Goal: Navigation & Orientation: Find specific page/section

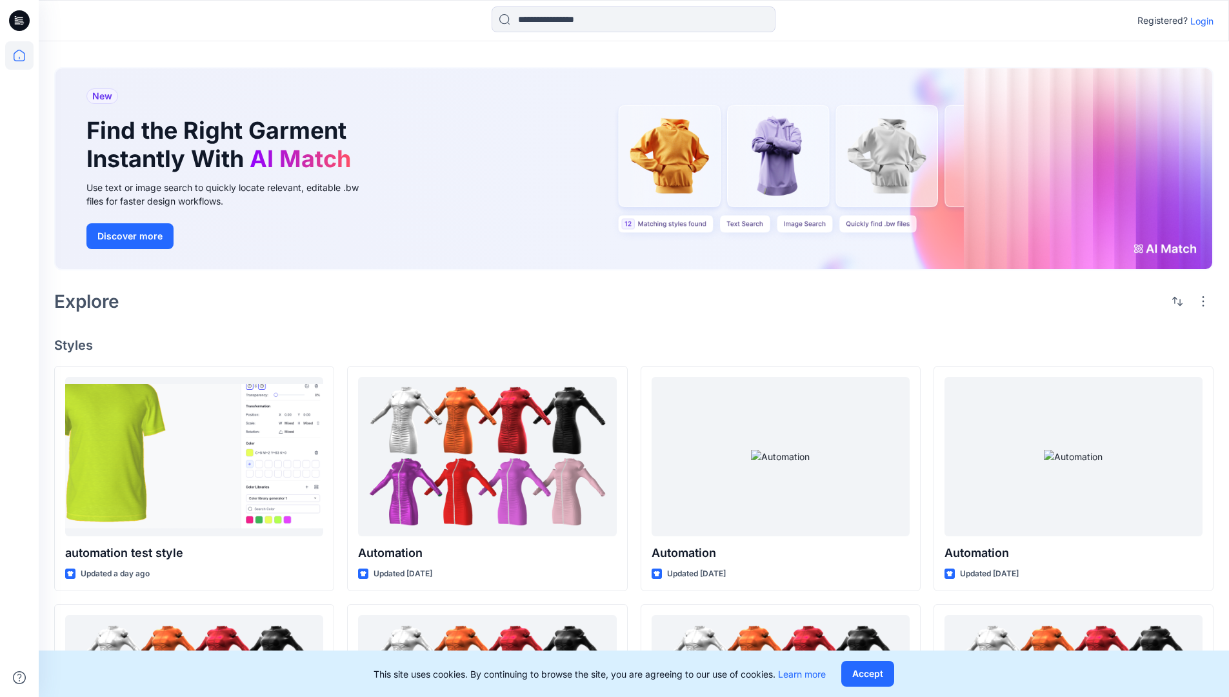
click at [1198, 21] on p "Login" at bounding box center [1201, 21] width 23 height 14
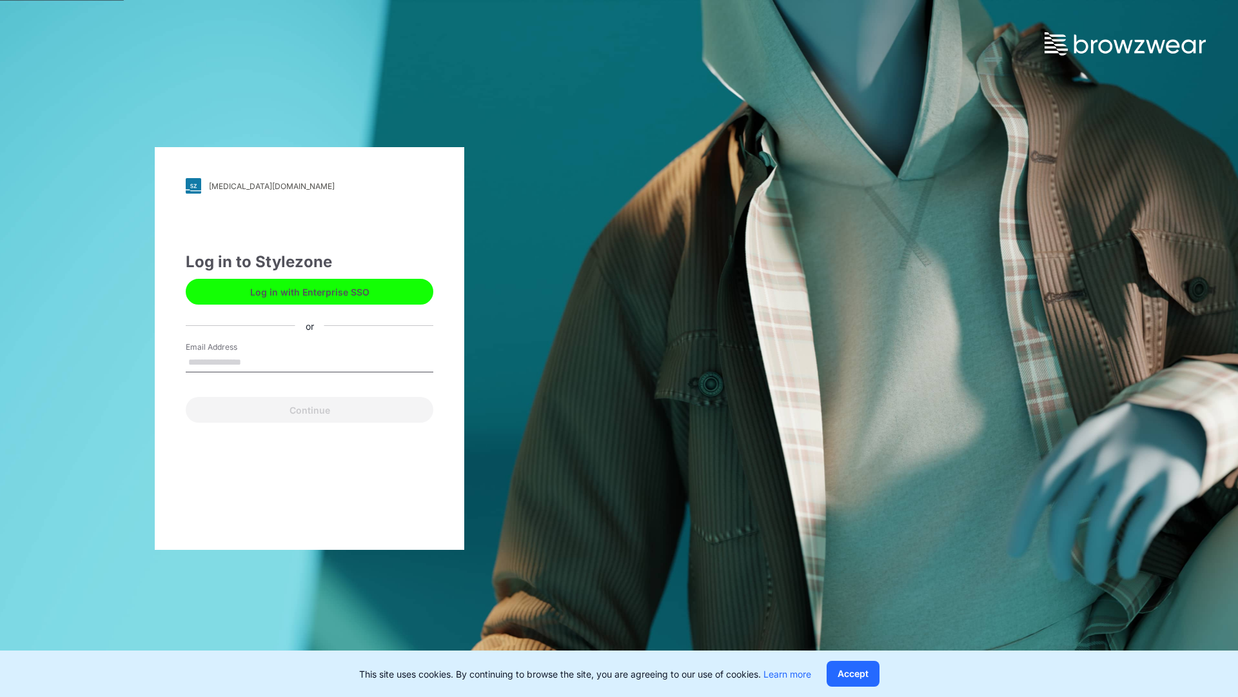
click at [255, 361] on input "Email Address" at bounding box center [310, 362] width 248 height 19
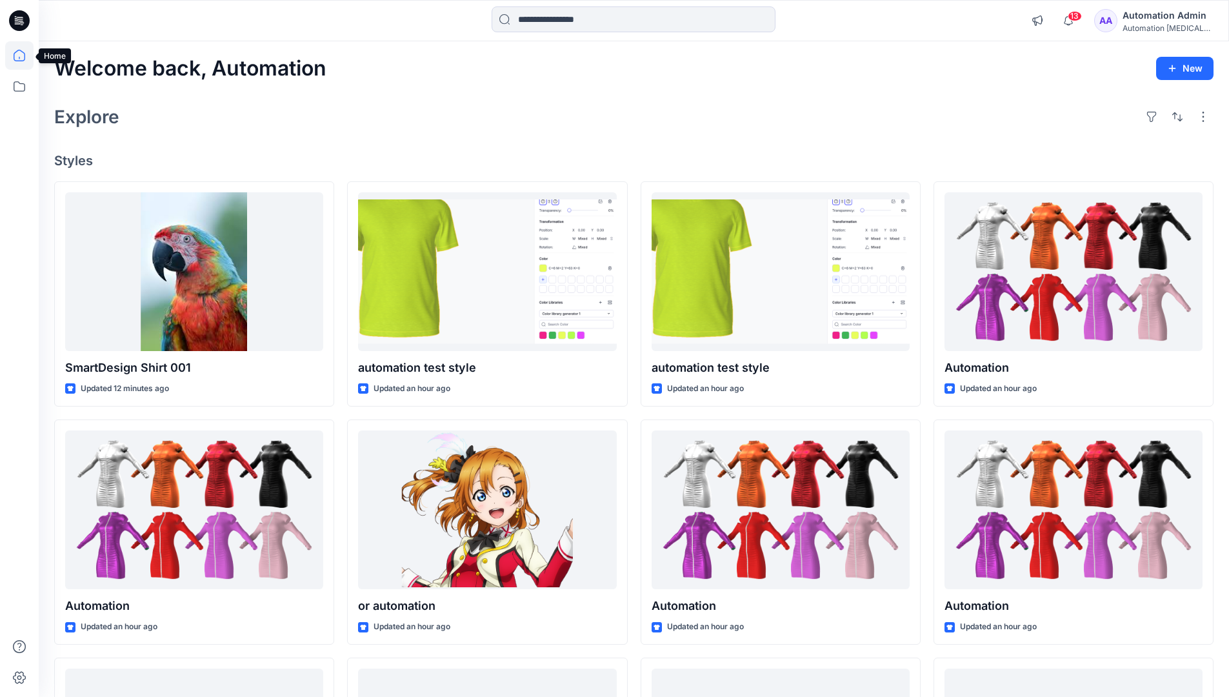
click at [25, 55] on icon at bounding box center [20, 56] width 12 height 12
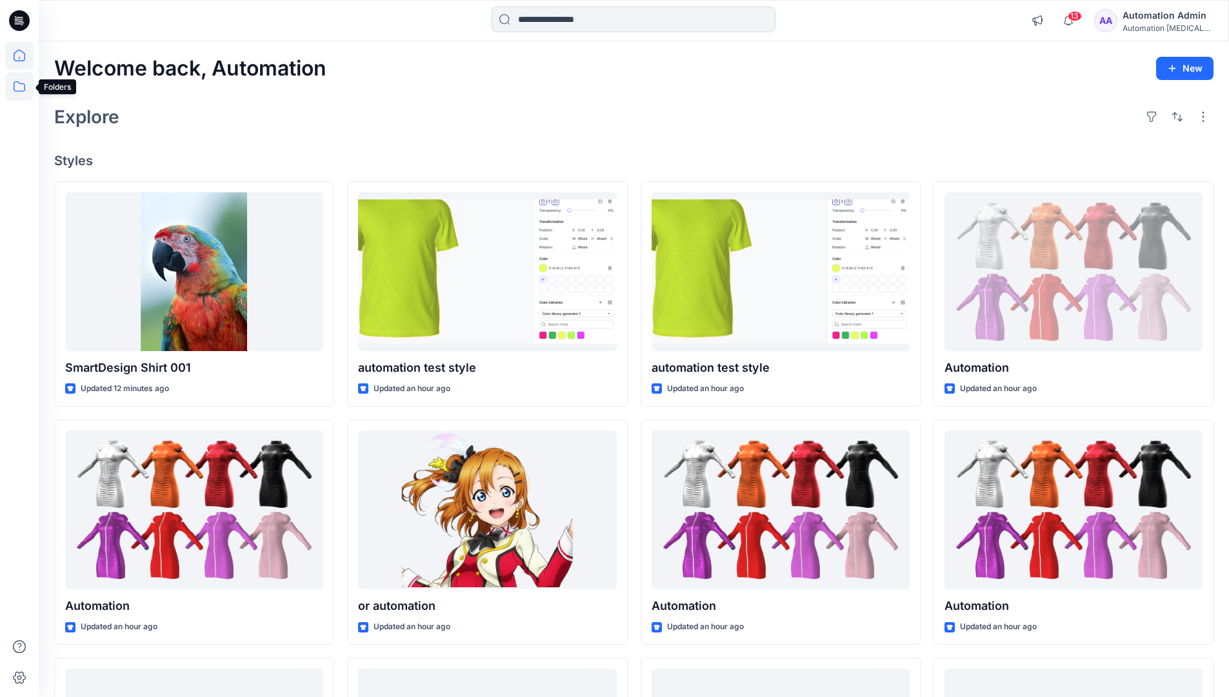
click at [19, 88] on icon at bounding box center [19, 86] width 28 height 28
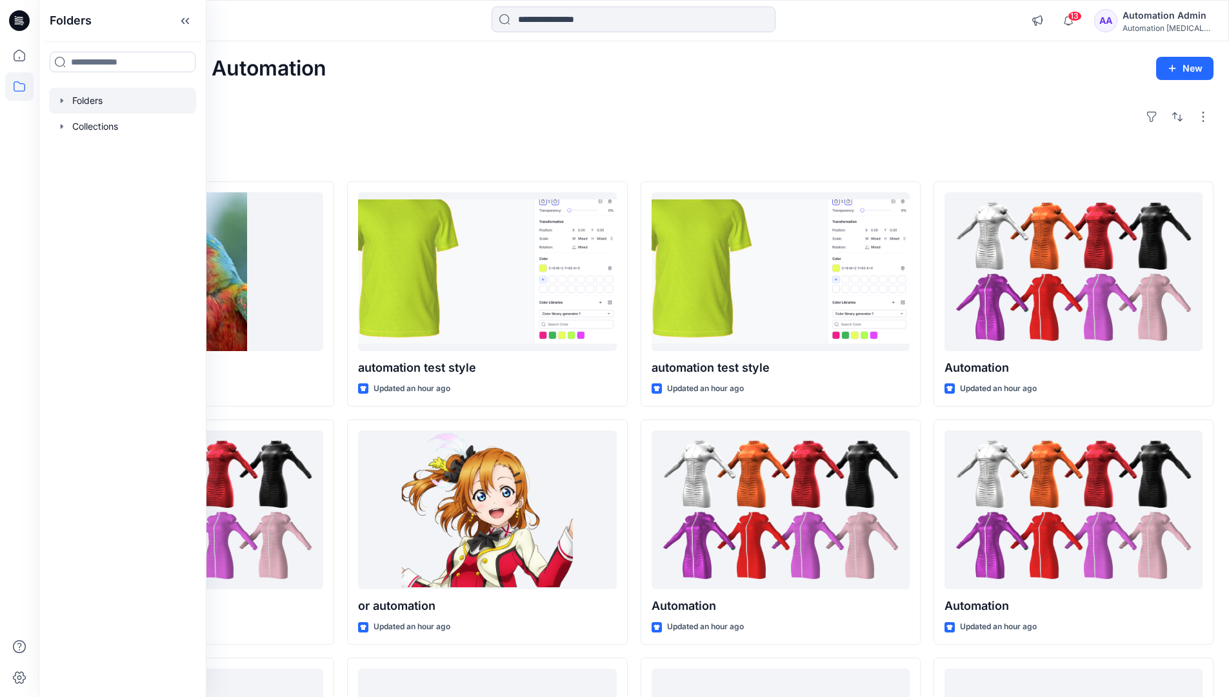
click at [87, 99] on div at bounding box center [122, 101] width 147 height 26
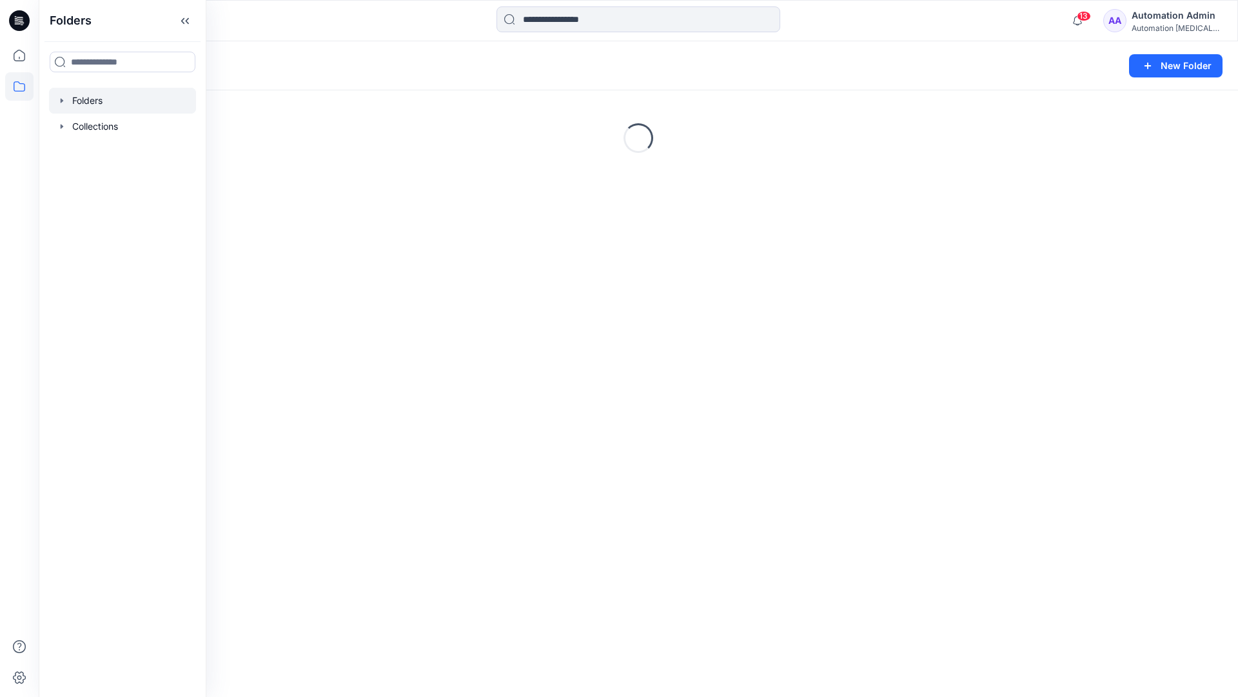
click at [637, 494] on div "Folders New Folder Loading..." at bounding box center [639, 368] width 1200 height 655
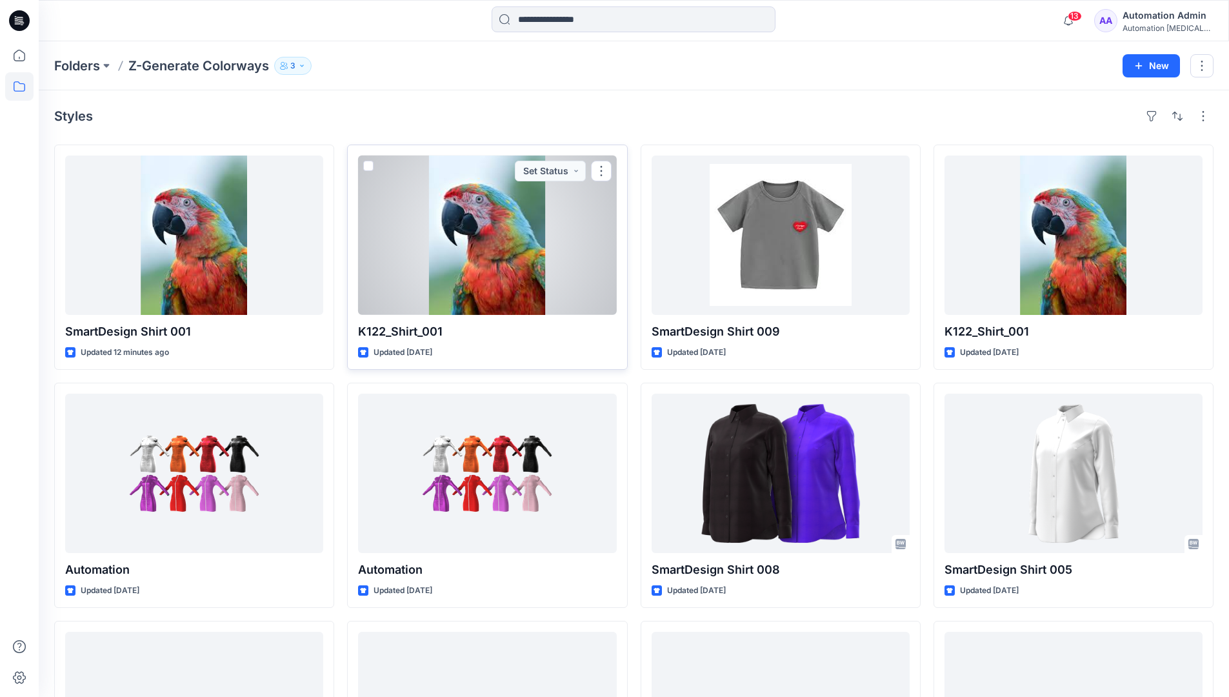
click at [369, 167] on span at bounding box center [368, 166] width 10 height 10
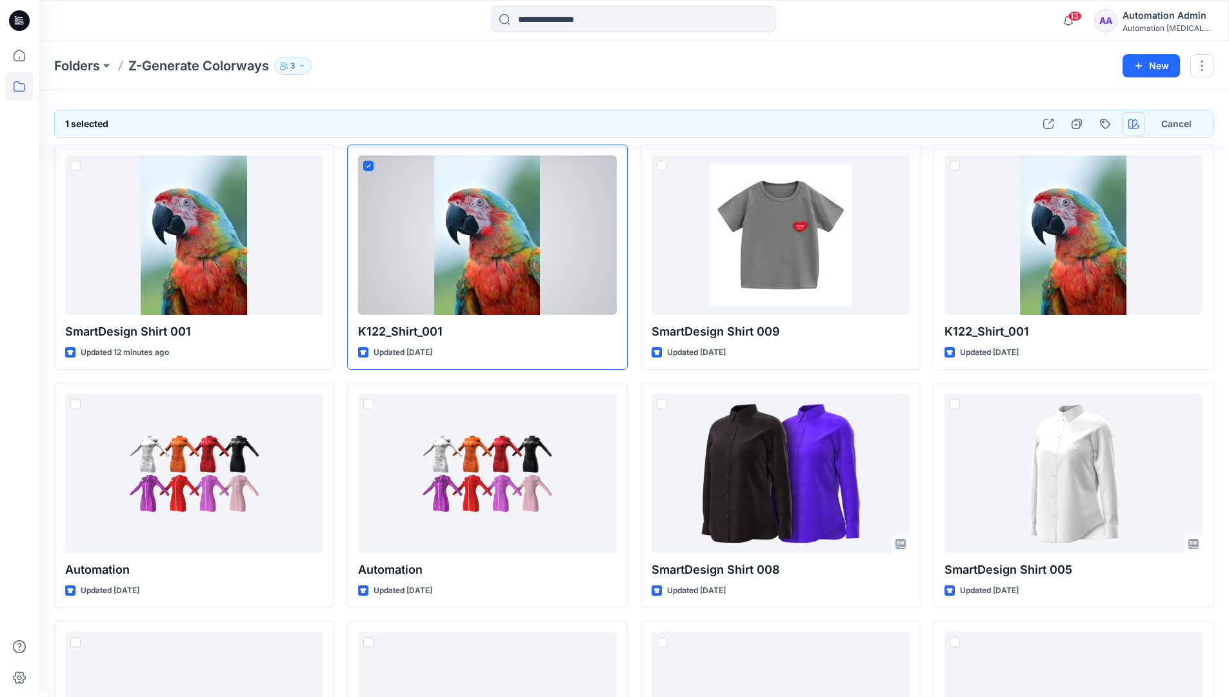
click at [1131, 126] on icon "button" at bounding box center [1133, 124] width 10 height 10
